Goal: Check status: Check status

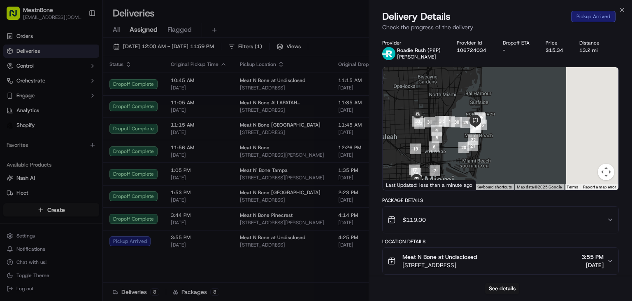
drag, startPoint x: 404, startPoint y: 84, endPoint x: 412, endPoint y: 89, distance: 8.9
click at [392, 85] on div at bounding box center [501, 128] width 236 height 123
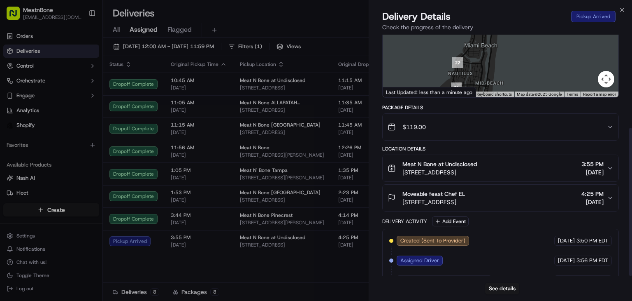
scroll to position [152, 0]
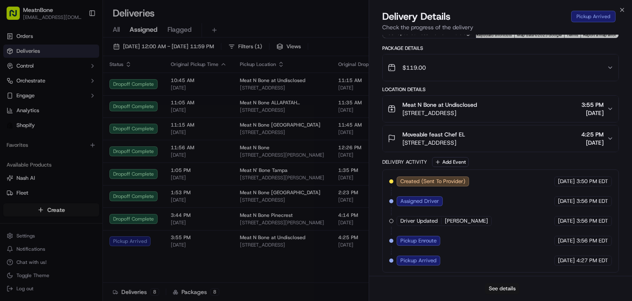
click at [510, 289] on button "See details" at bounding box center [502, 288] width 34 height 12
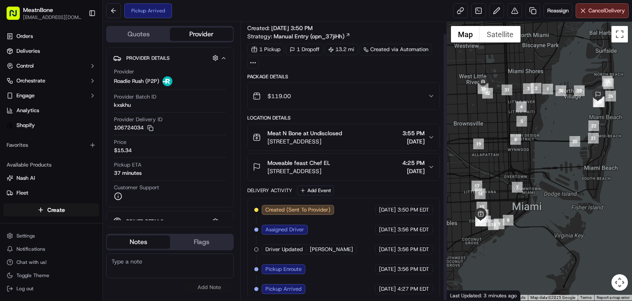
scroll to position [12, 0]
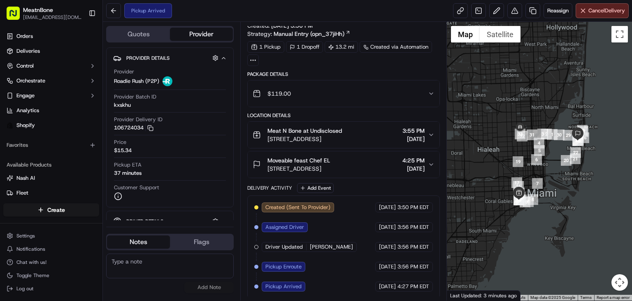
drag, startPoint x: 515, startPoint y: 151, endPoint x: 555, endPoint y: 156, distance: 39.5
click at [555, 156] on div at bounding box center [539, 161] width 185 height 278
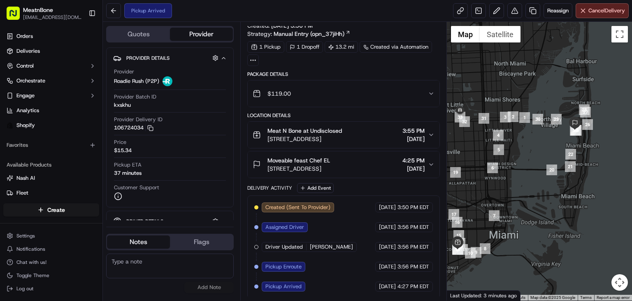
drag, startPoint x: 580, startPoint y: 176, endPoint x: 483, endPoint y: 137, distance: 104.7
click at [483, 137] on div at bounding box center [539, 161] width 185 height 278
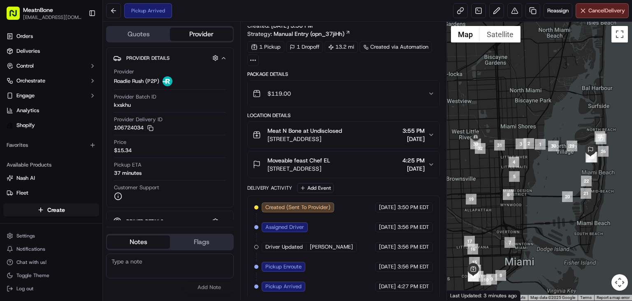
drag, startPoint x: 540, startPoint y: 103, endPoint x: 556, endPoint y: 131, distance: 32.8
click at [556, 131] on div at bounding box center [539, 161] width 185 height 278
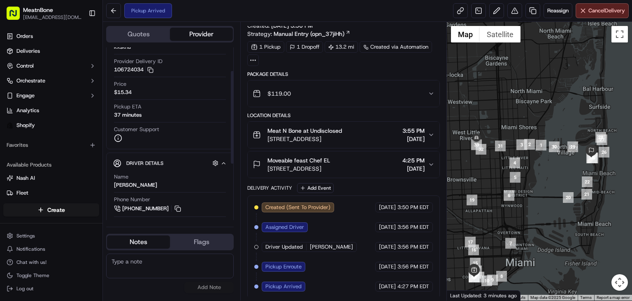
scroll to position [82, 0]
